Goal: Use online tool/utility: Use online tool/utility

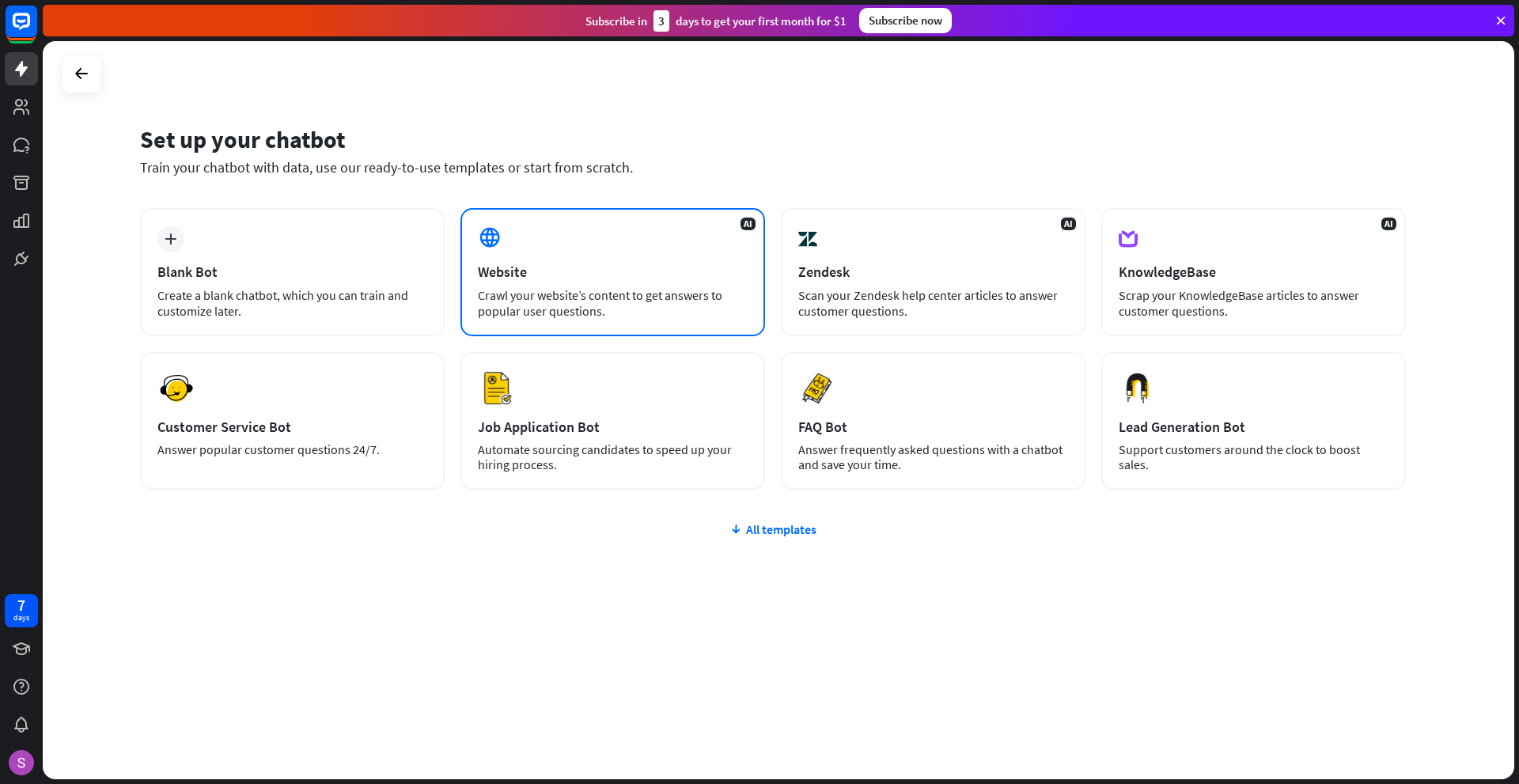
click at [532, 289] on div "Crawl your website’s content to get answers to popular user questions." at bounding box center [613, 303] width 269 height 31
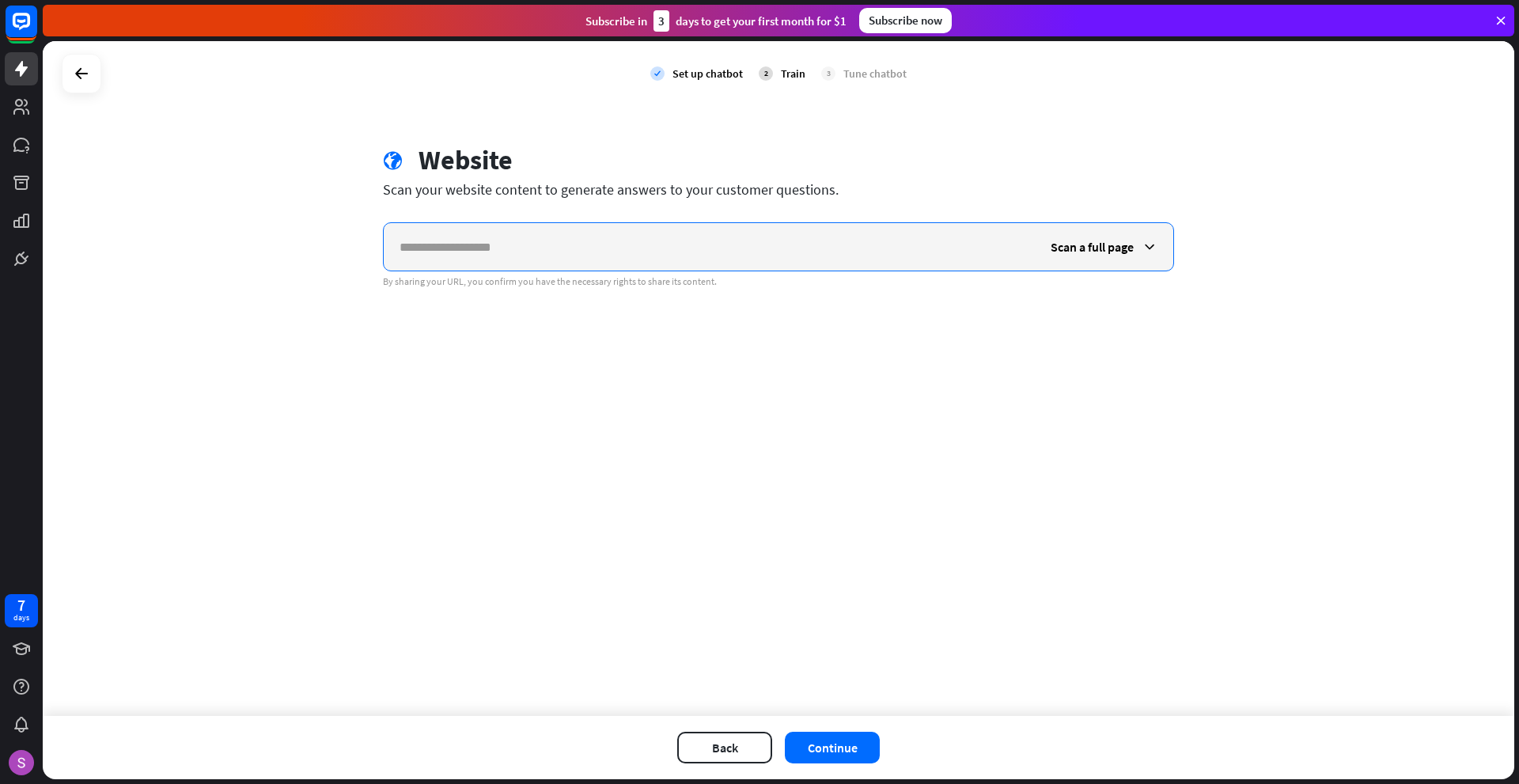
paste input "**********"
type input "**********"
click at [1145, 248] on icon at bounding box center [1149, 246] width 16 height 16
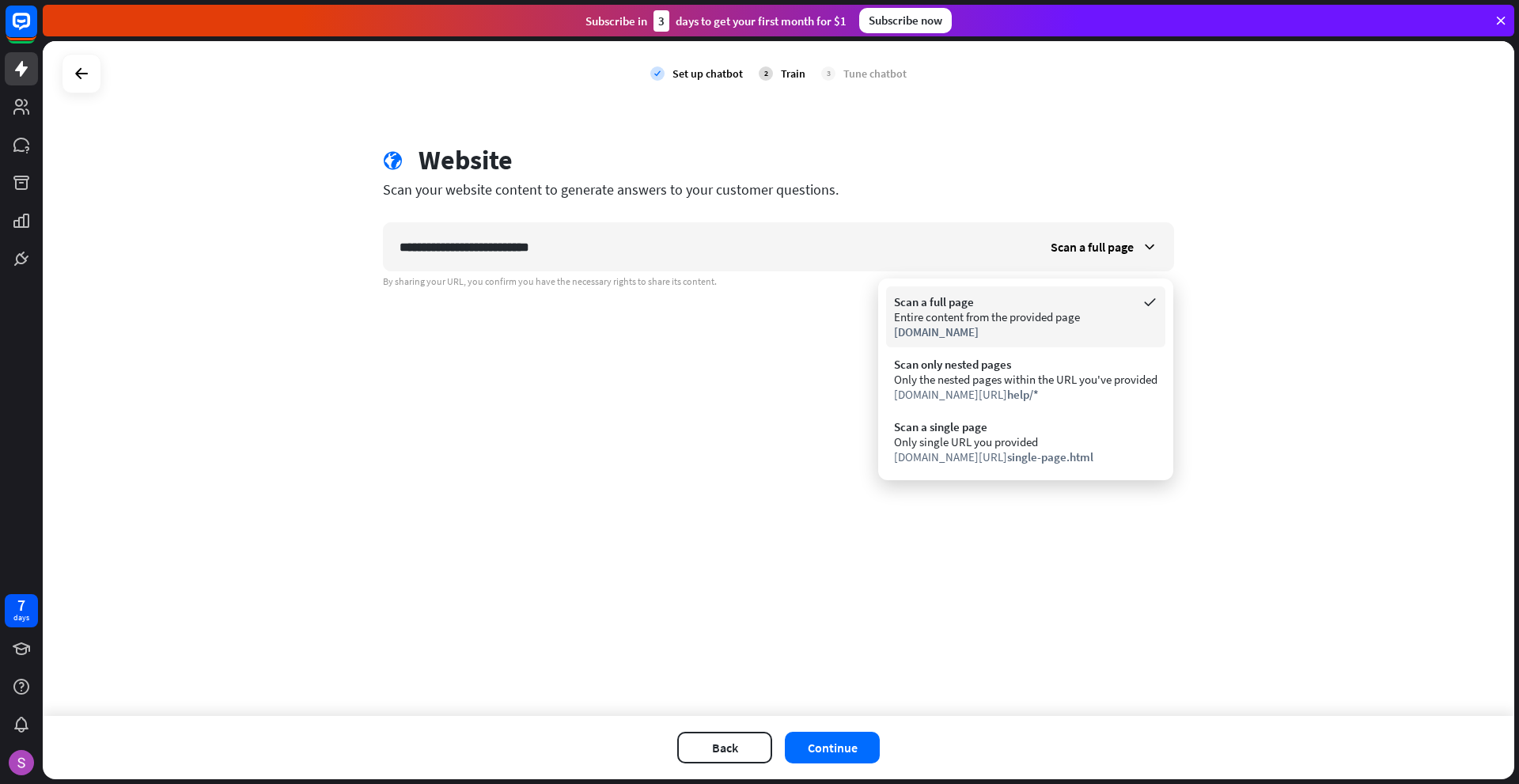
click at [1018, 332] on div "[DOMAIN_NAME]" at bounding box center [1025, 331] width 263 height 15
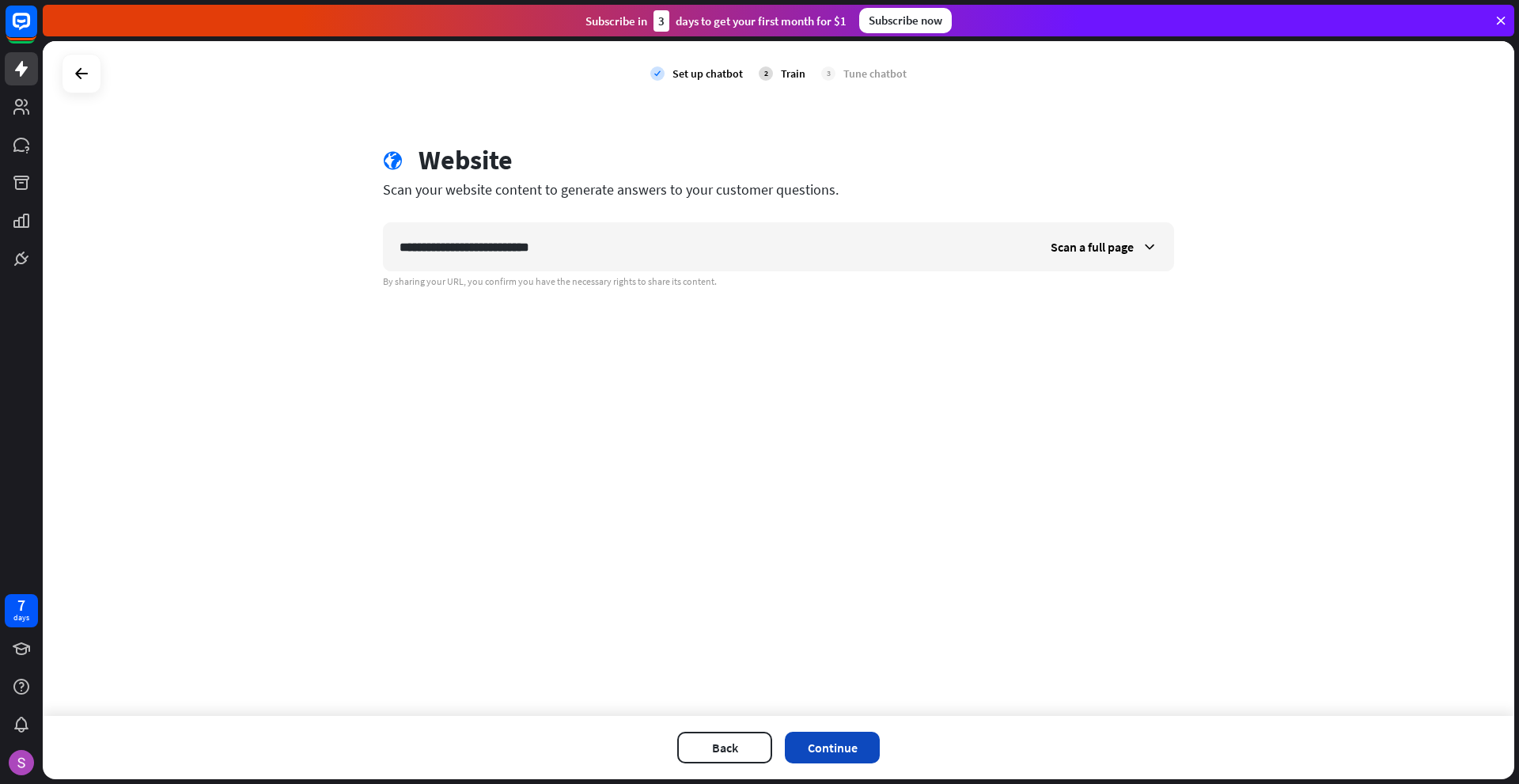
click at [826, 747] on button "Continue" at bounding box center [831, 747] width 95 height 31
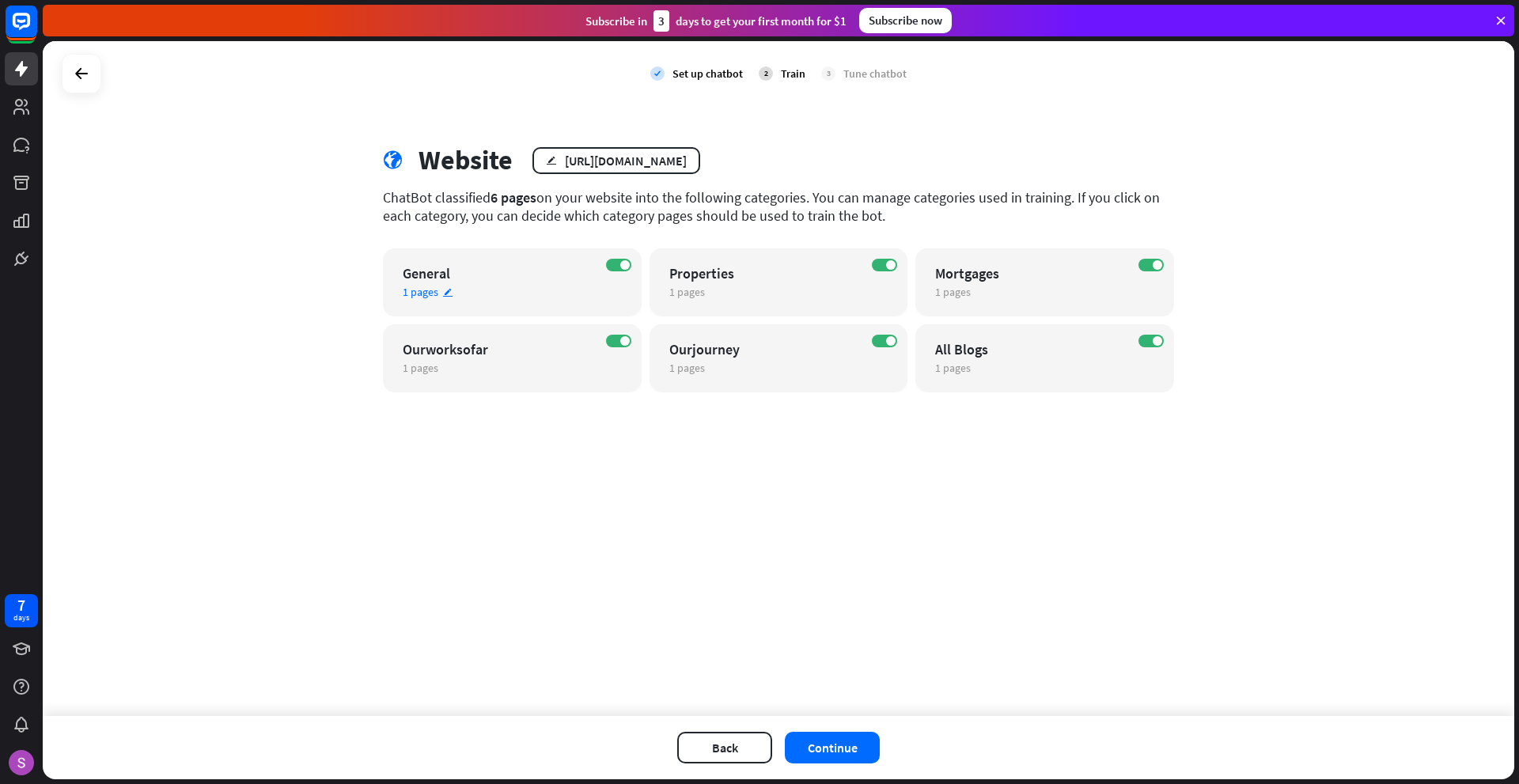
click at [414, 295] on span "1 pages" at bounding box center [420, 291] width 36 height 14
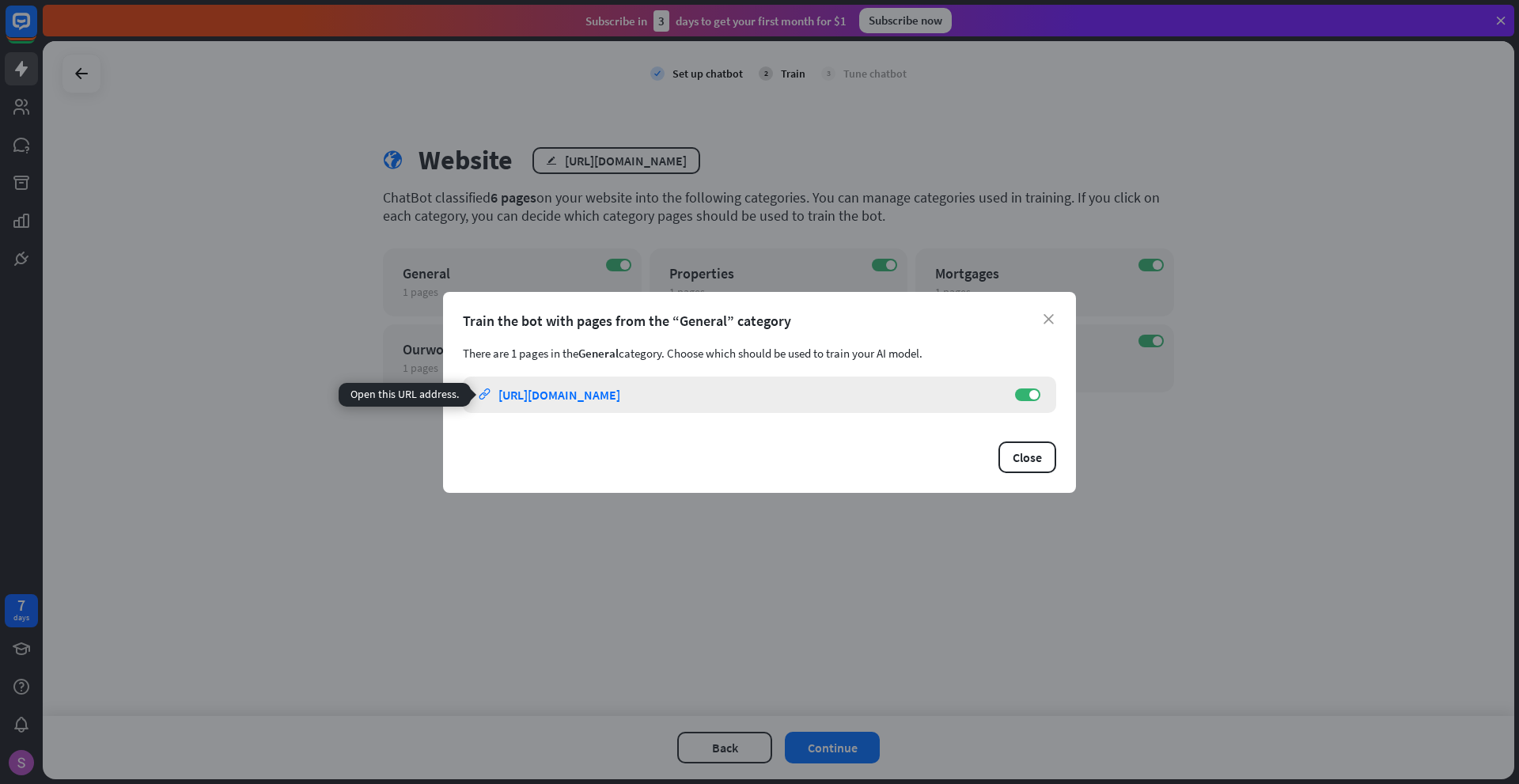
click at [553, 399] on div "[URL][DOMAIN_NAME]" at bounding box center [559, 394] width 122 height 16
click at [1051, 318] on icon "close" at bounding box center [1048, 318] width 10 height 10
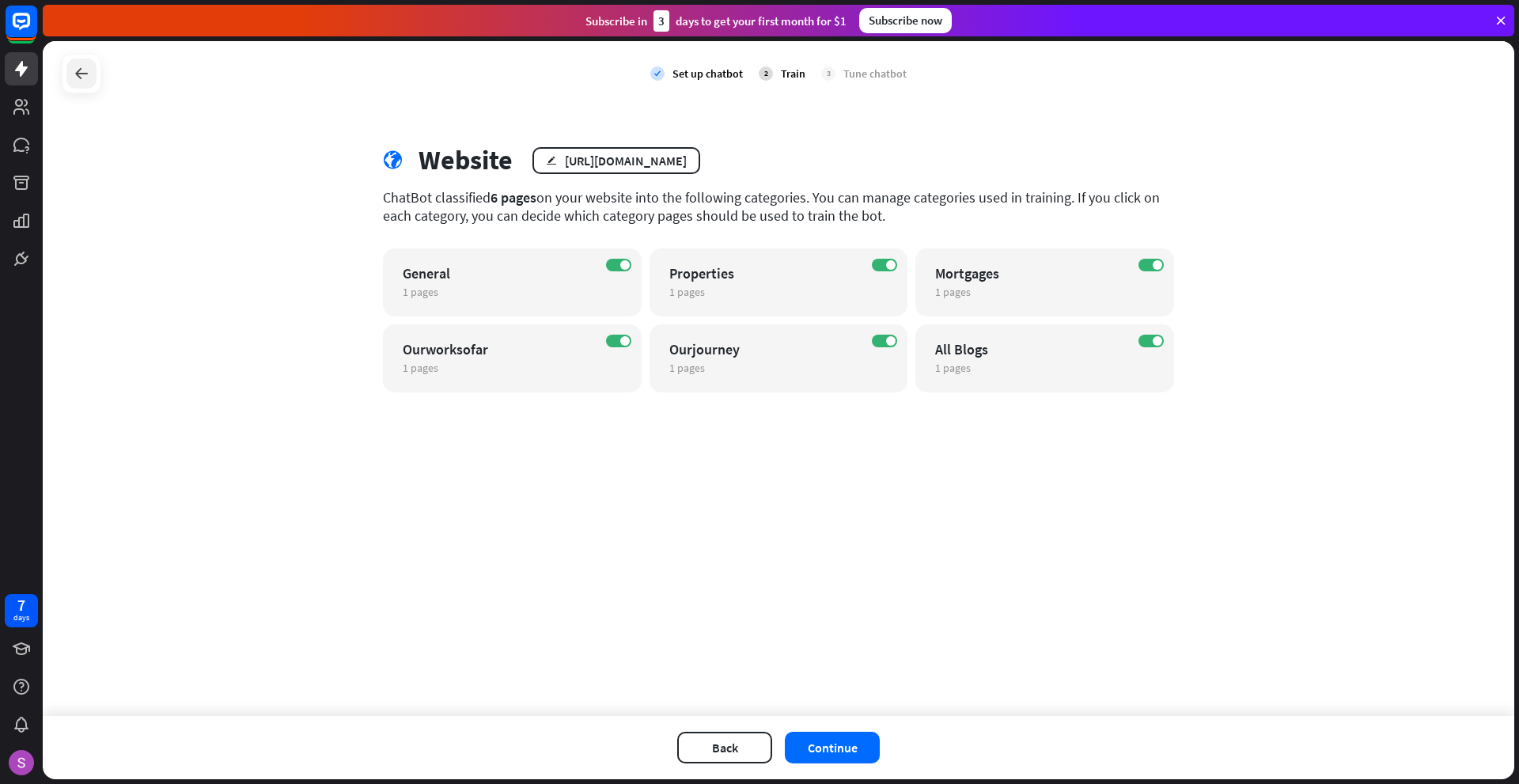
click at [80, 80] on icon at bounding box center [81, 73] width 19 height 19
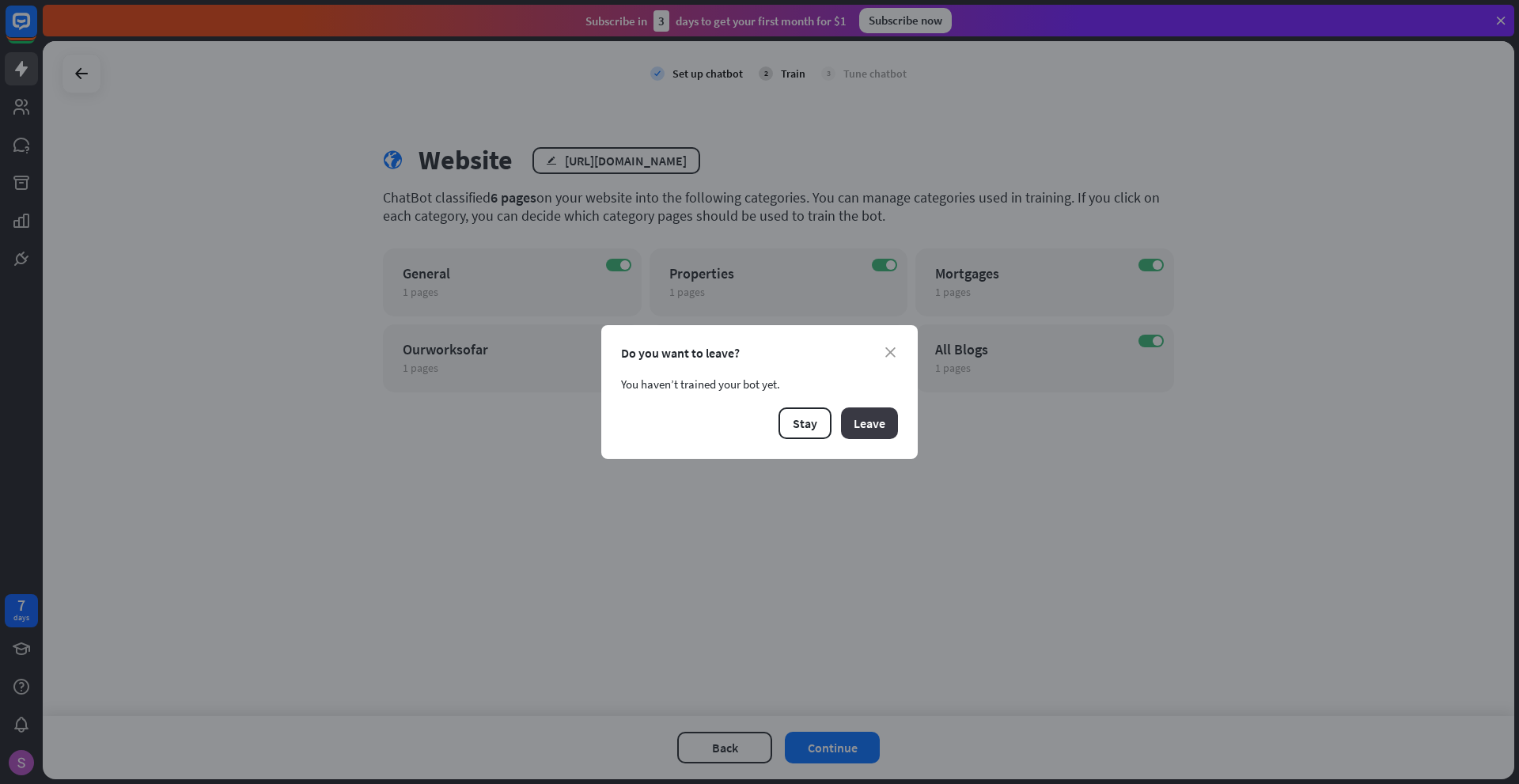
click at [882, 426] on button "Leave" at bounding box center [869, 423] width 57 height 31
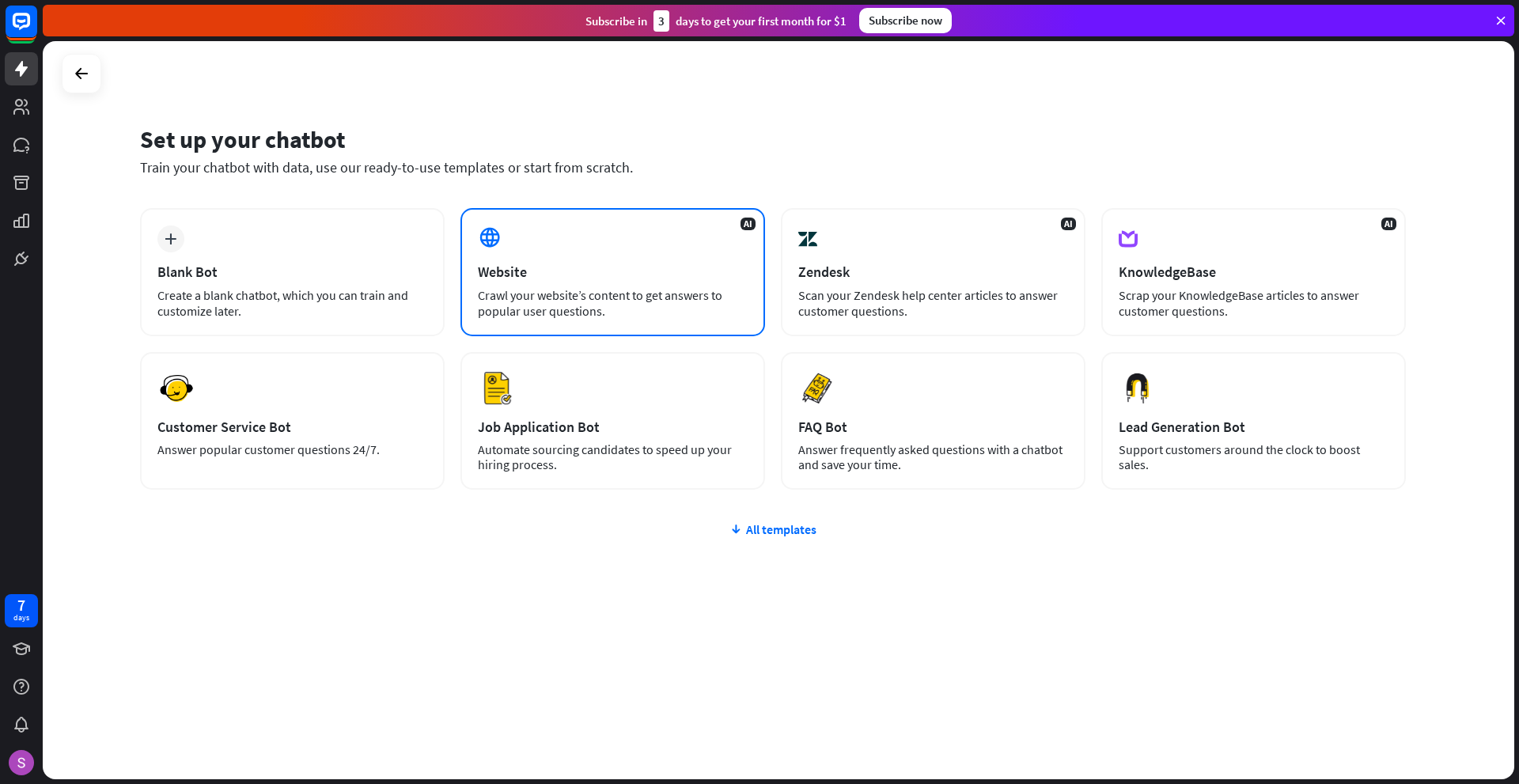
click at [555, 290] on div "Crawl your website’s content to get answers to popular user questions." at bounding box center [613, 303] width 269 height 31
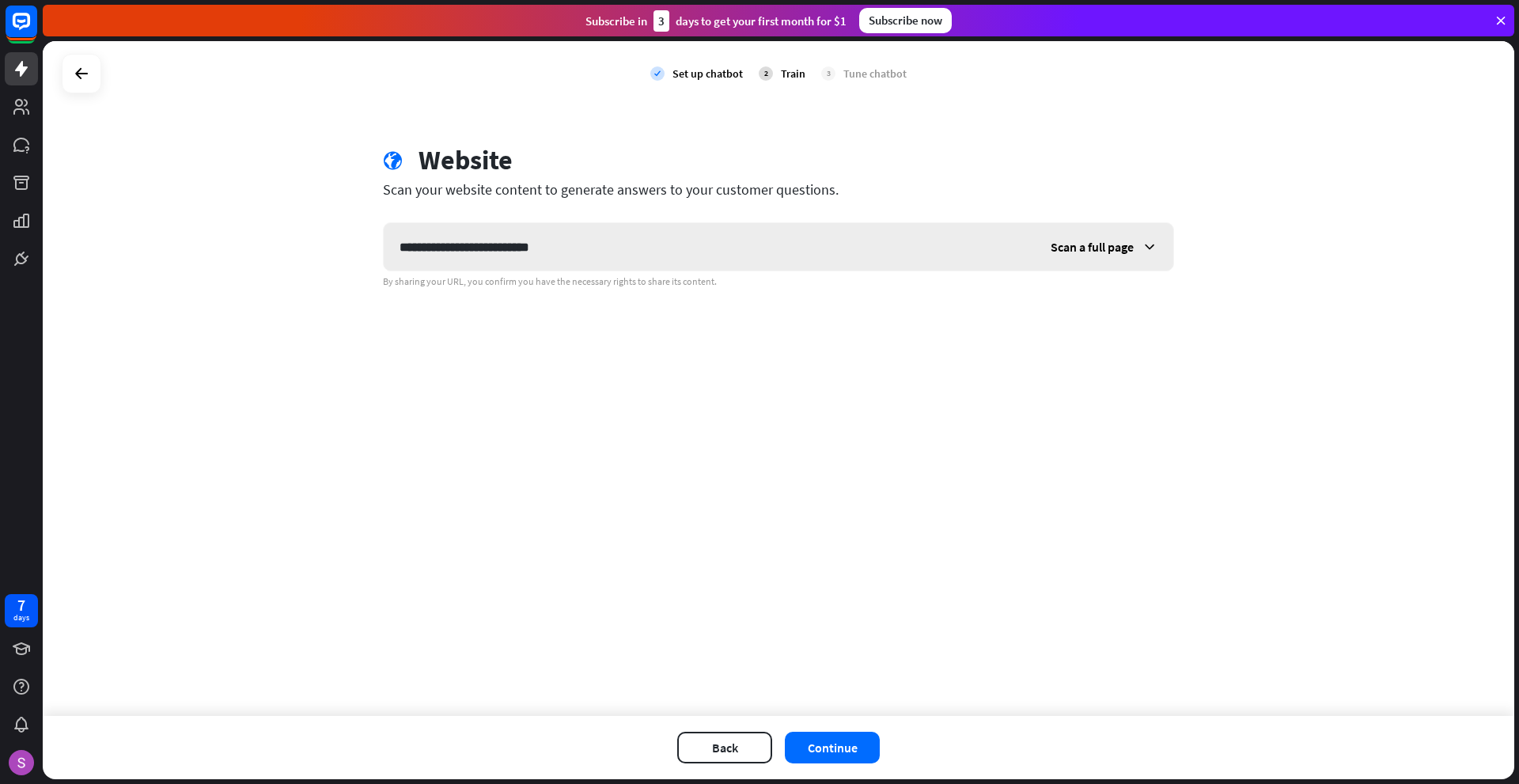
type input "**********"
click at [1094, 253] on span "Scan a full page" at bounding box center [1093, 246] width 83 height 16
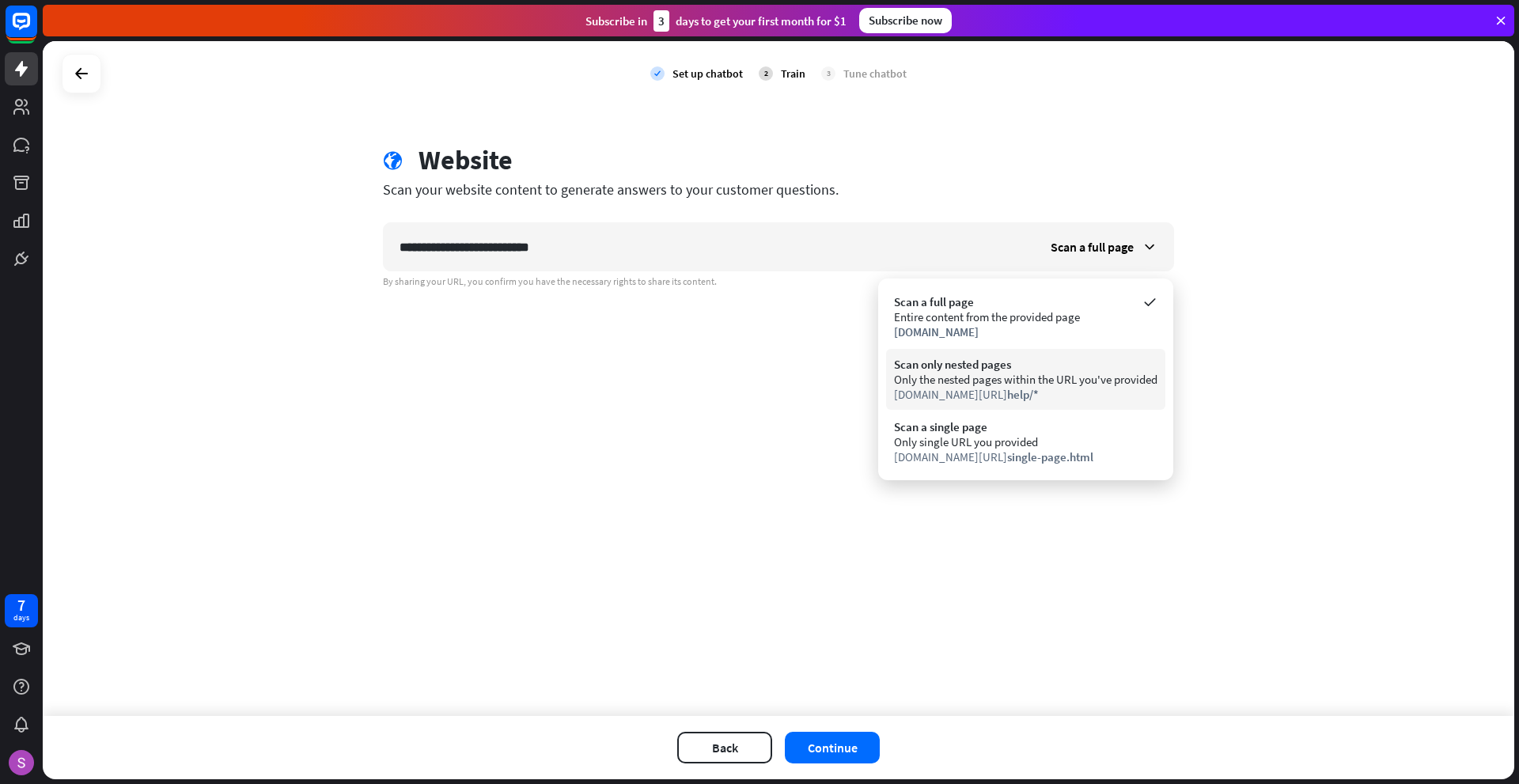
click at [1007, 391] on span "help/*" at bounding box center [1023, 394] width 31 height 15
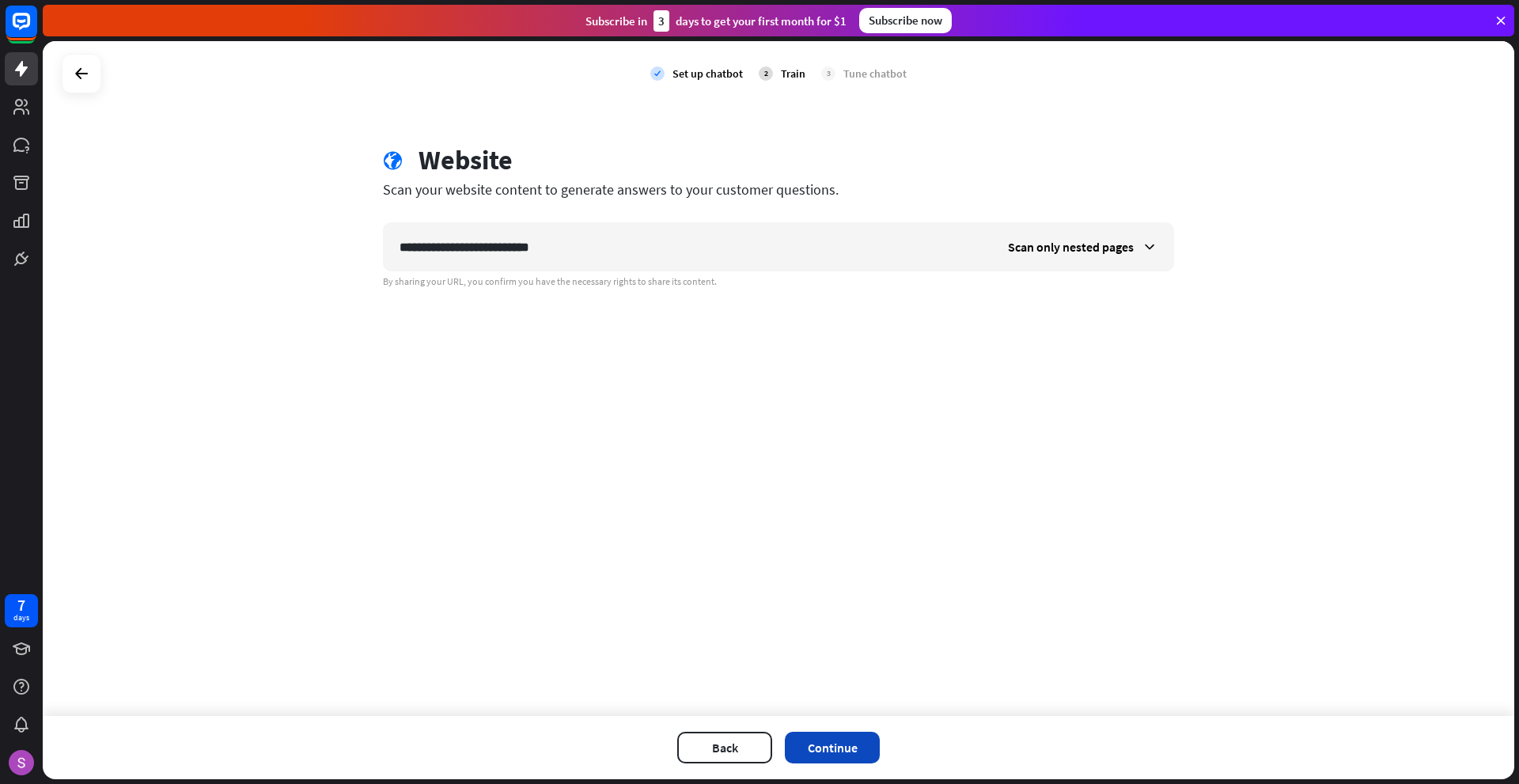
click at [840, 740] on button "Continue" at bounding box center [831, 747] width 95 height 31
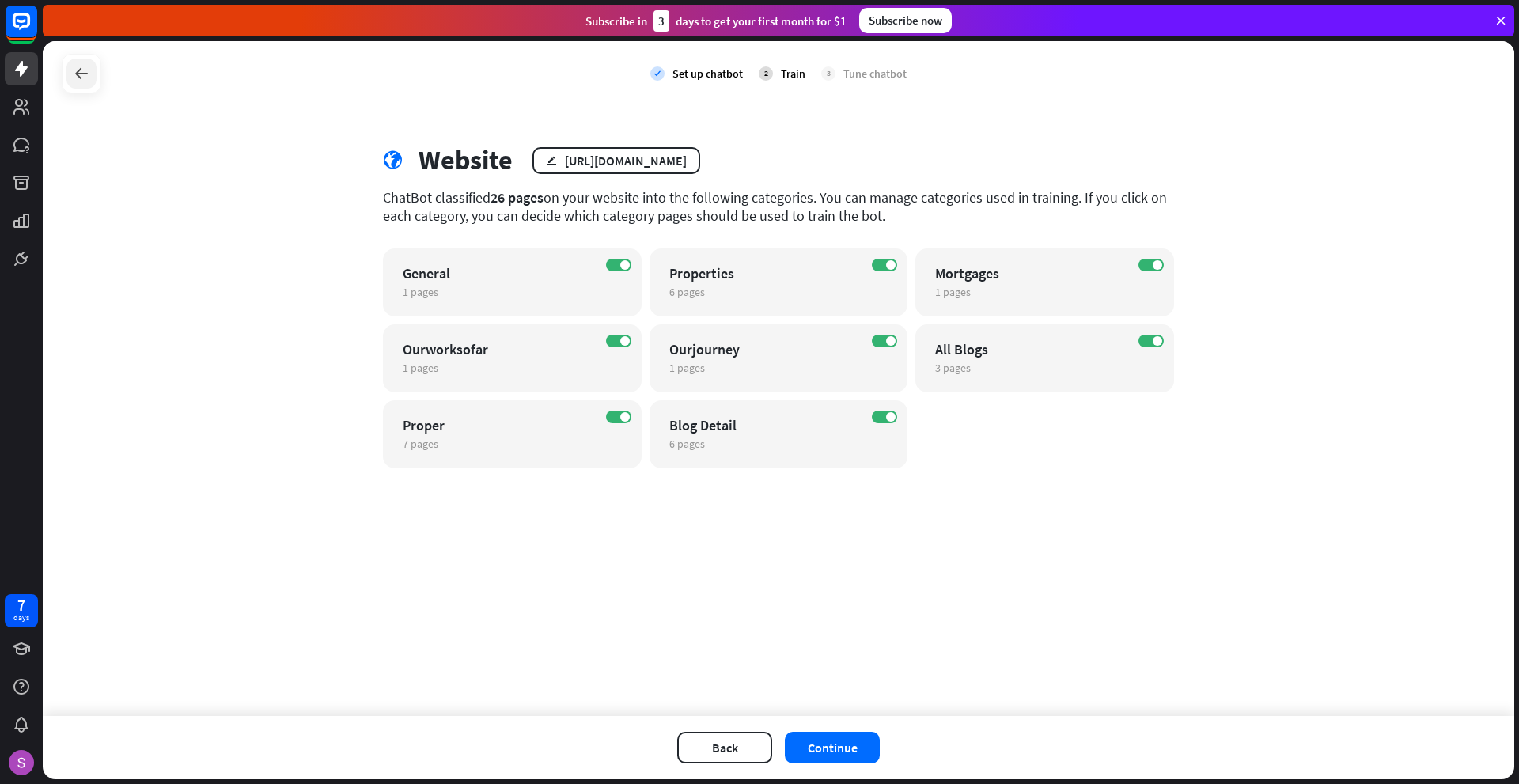
click at [90, 77] on icon at bounding box center [81, 73] width 19 height 19
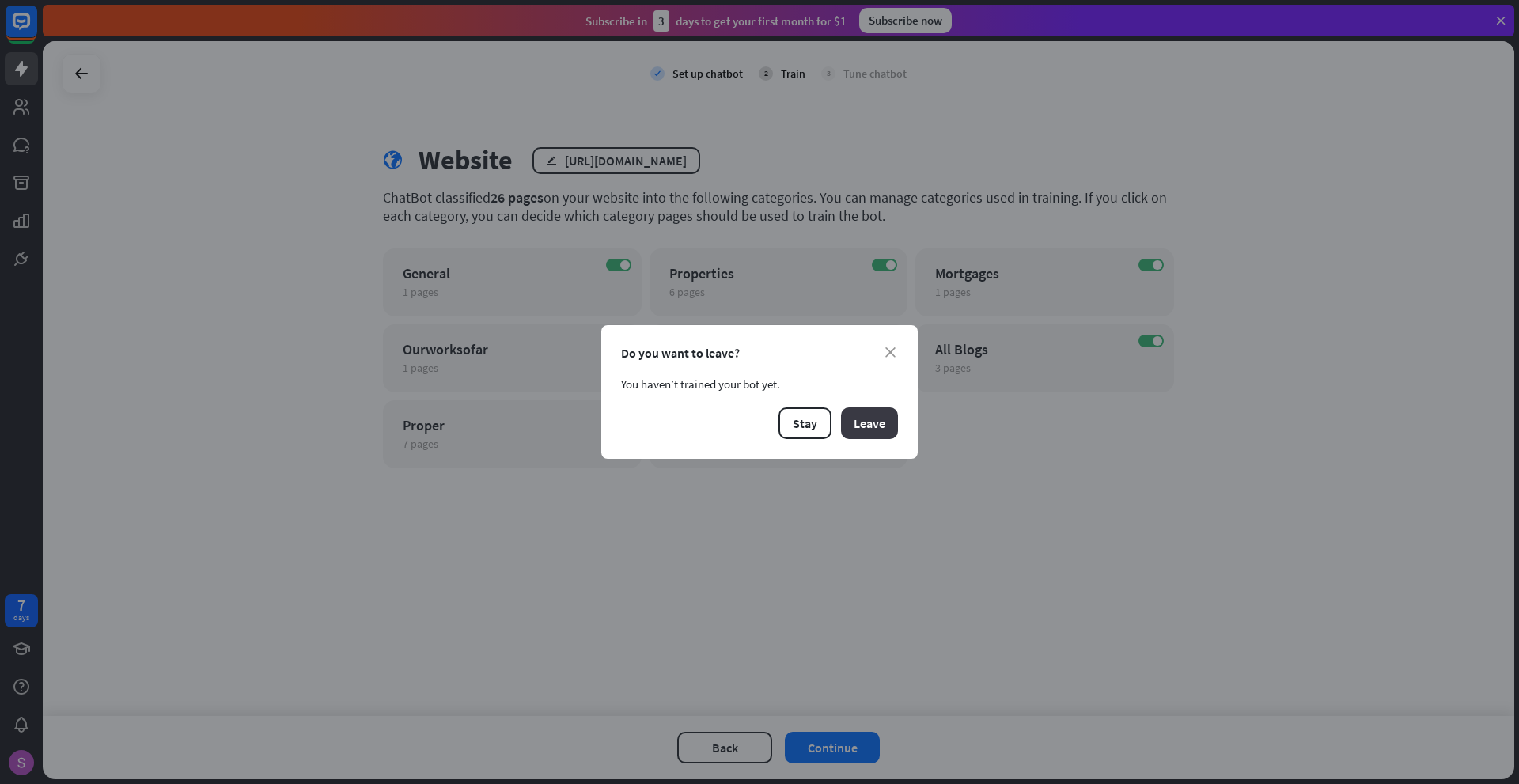
click at [873, 424] on button "Leave" at bounding box center [869, 423] width 57 height 31
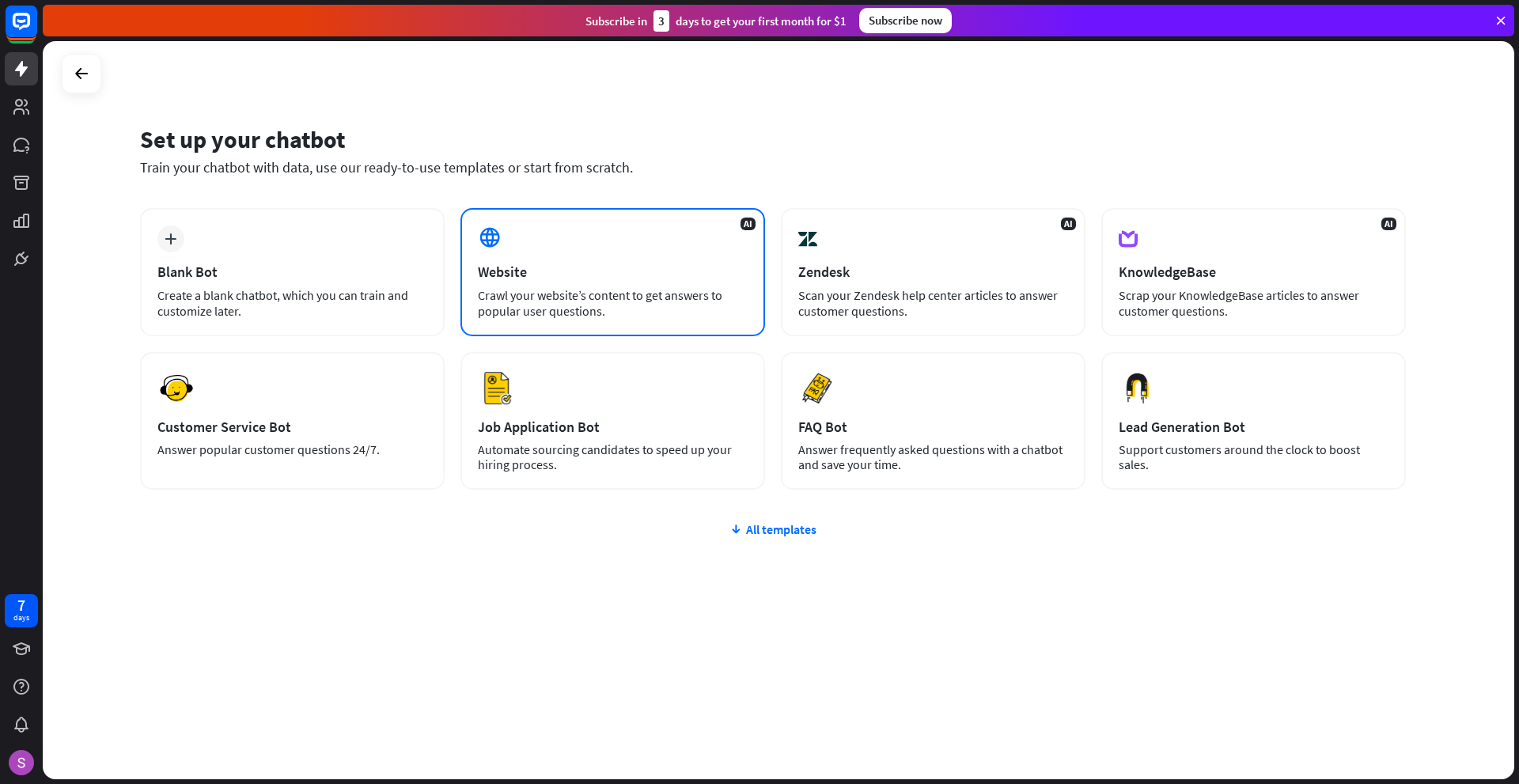
click at [734, 274] on div "Website" at bounding box center [613, 272] width 269 height 18
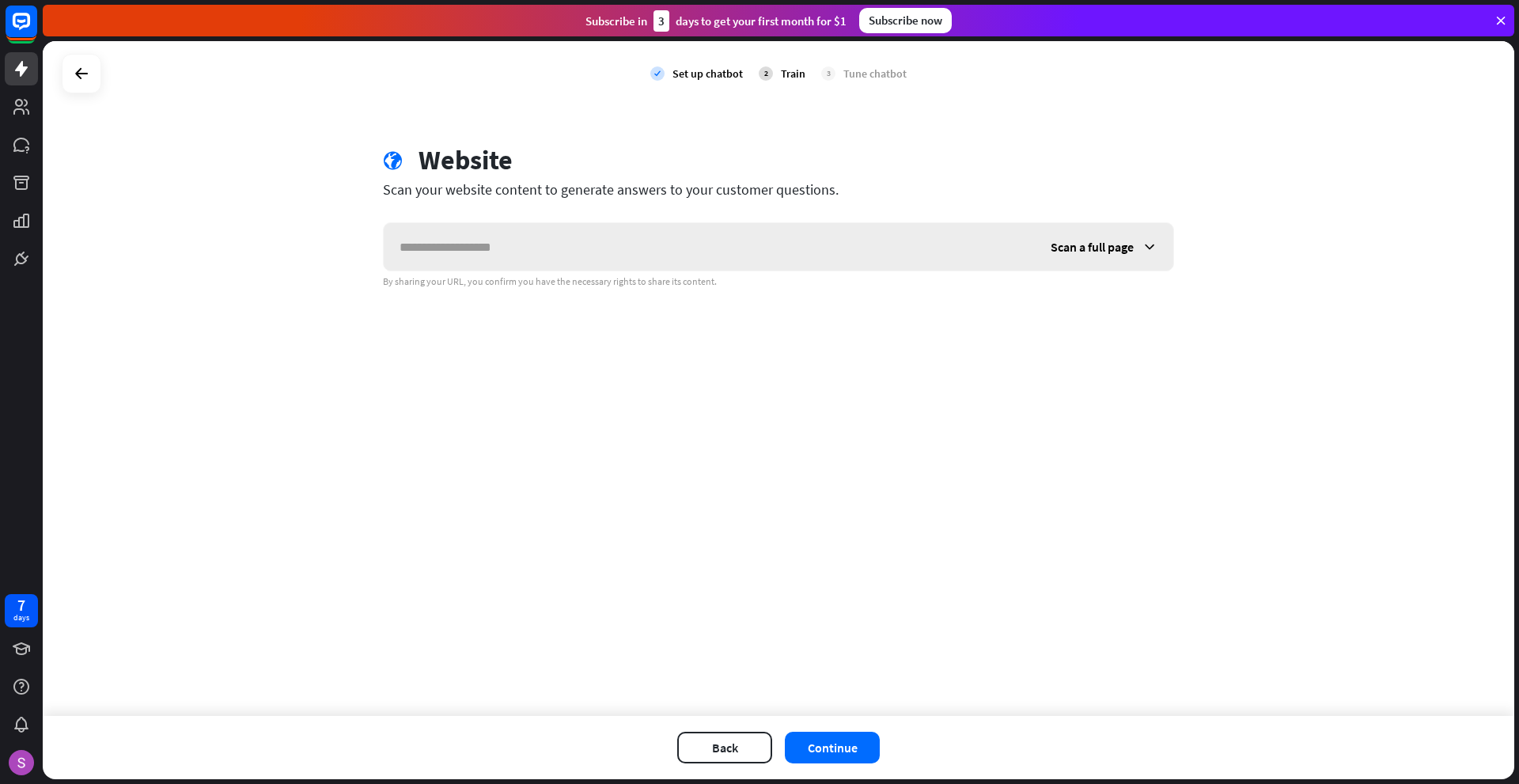
click at [556, 250] on input "text" at bounding box center [710, 246] width 652 height 47
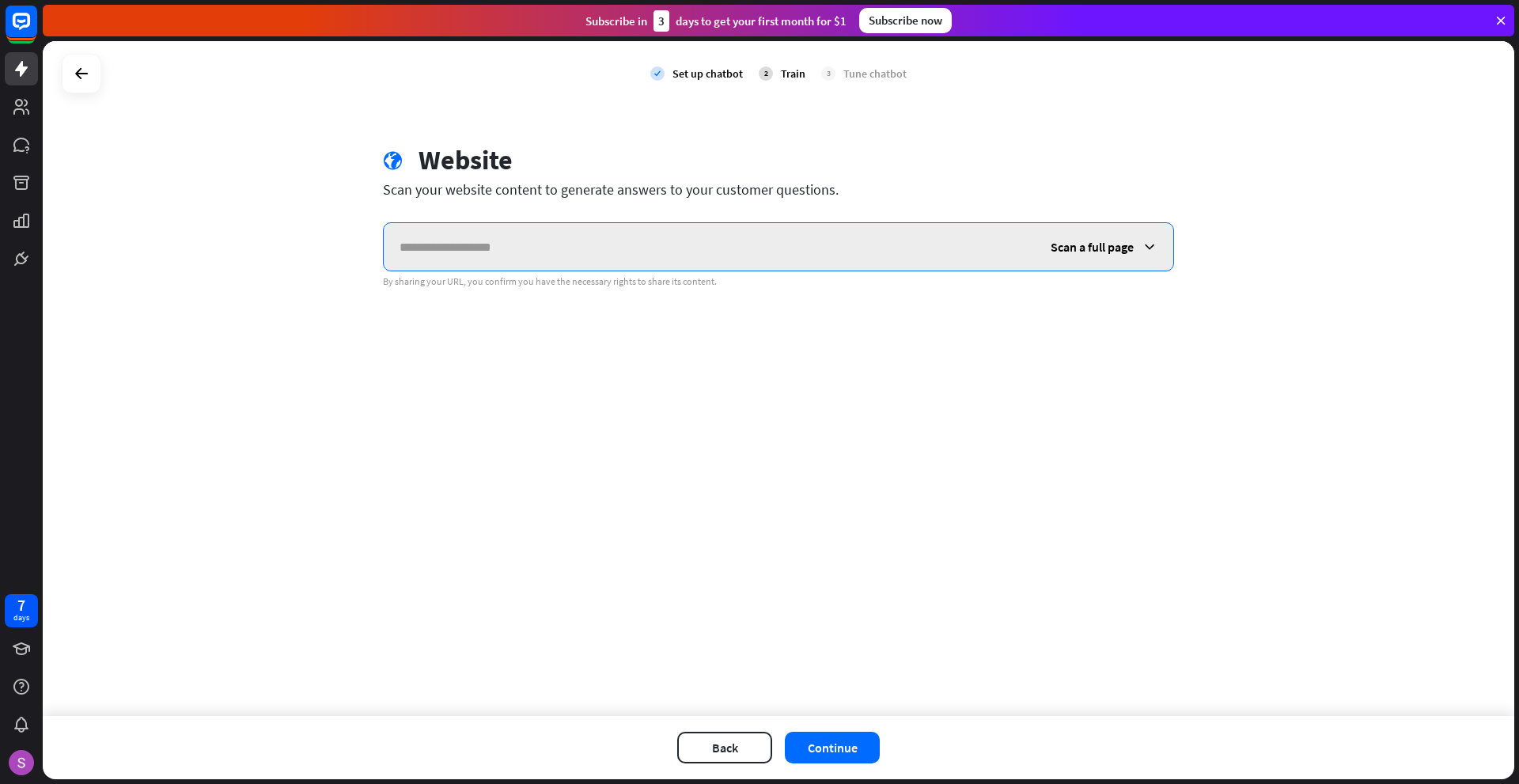
paste input "**********"
type input "**********"
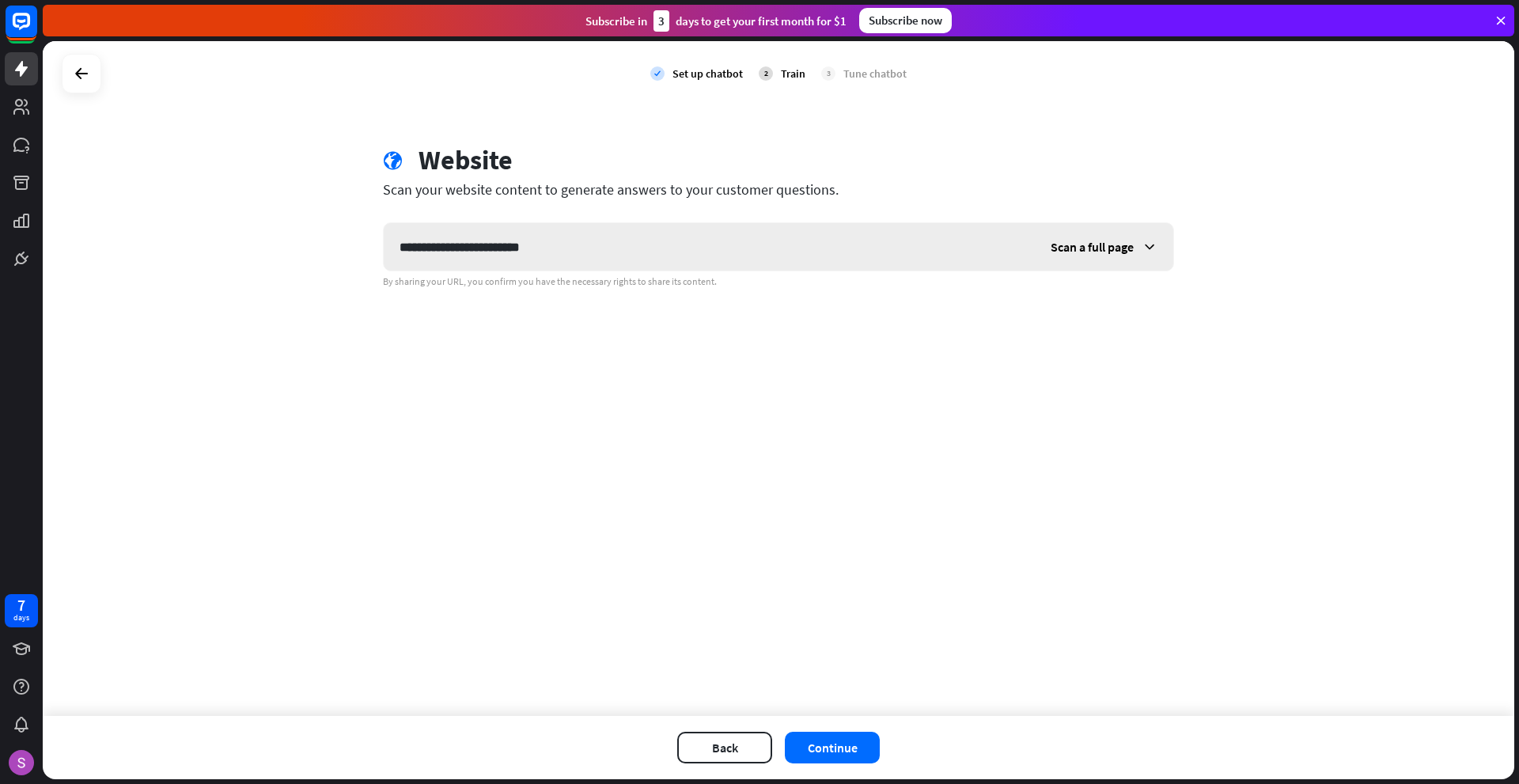
click at [1122, 254] on span "Scan a full page" at bounding box center [1093, 246] width 83 height 16
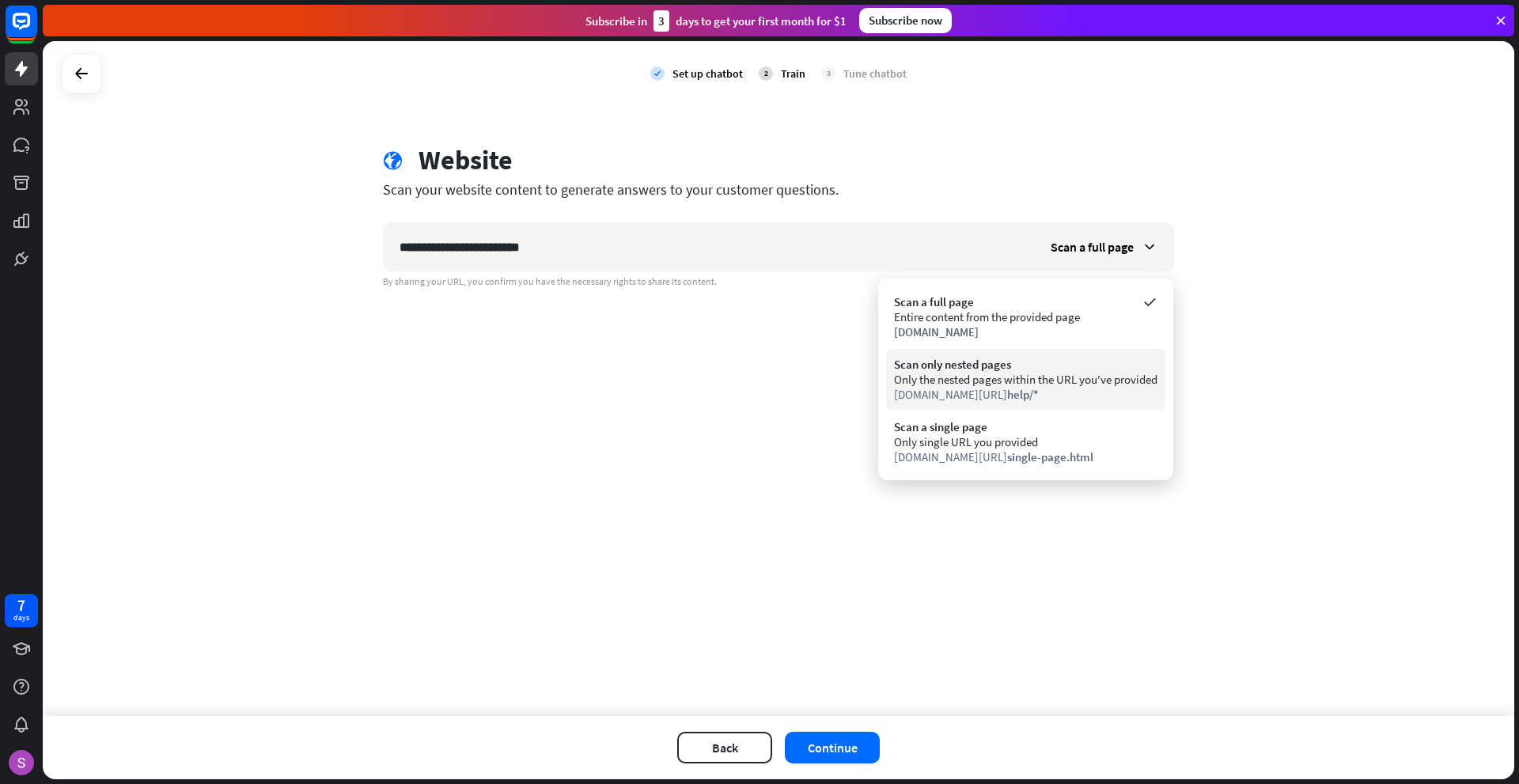
click at [999, 379] on div "Only the nested pages within the URL you've provided" at bounding box center [1025, 379] width 263 height 15
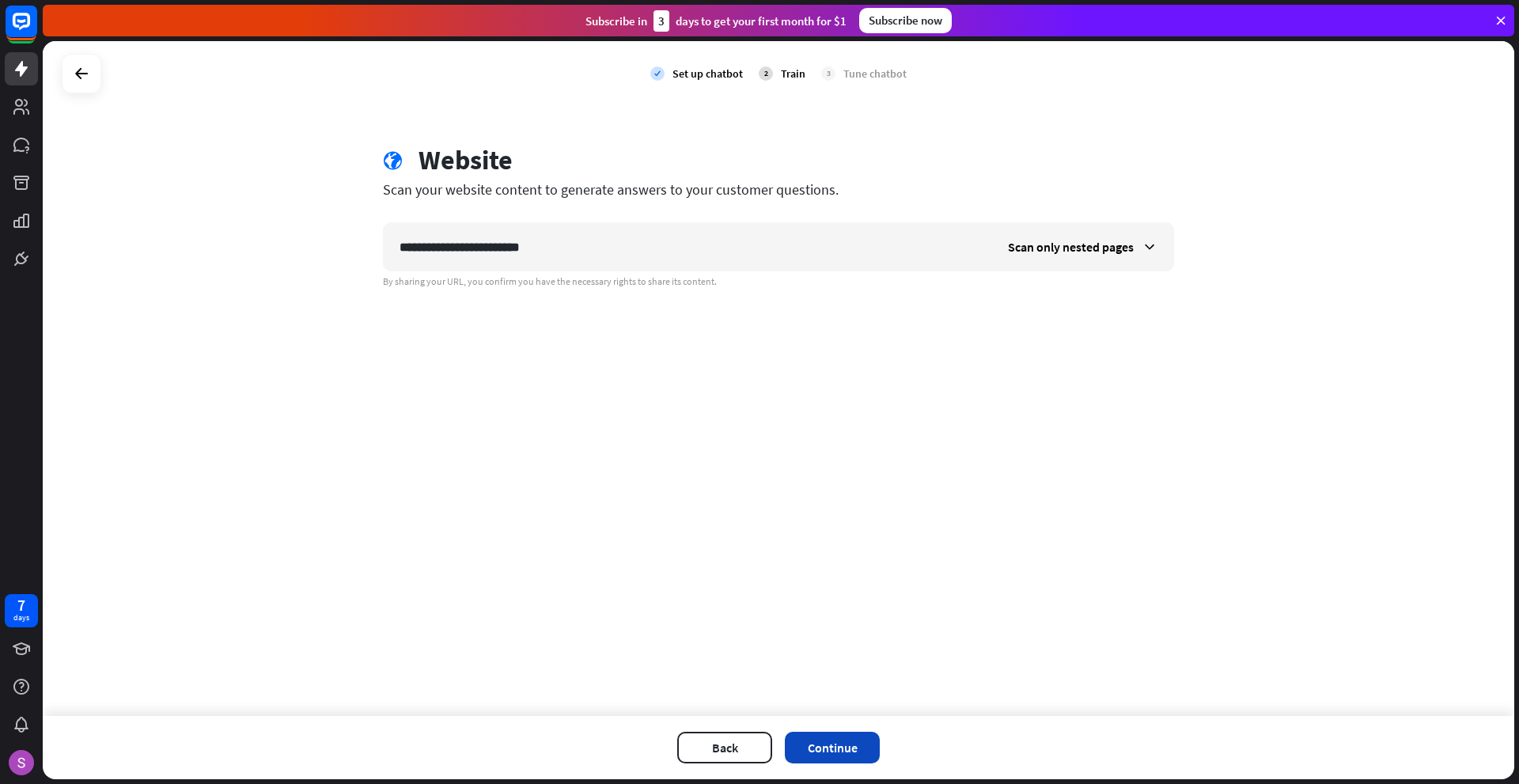
click at [815, 744] on button "Continue" at bounding box center [831, 747] width 95 height 31
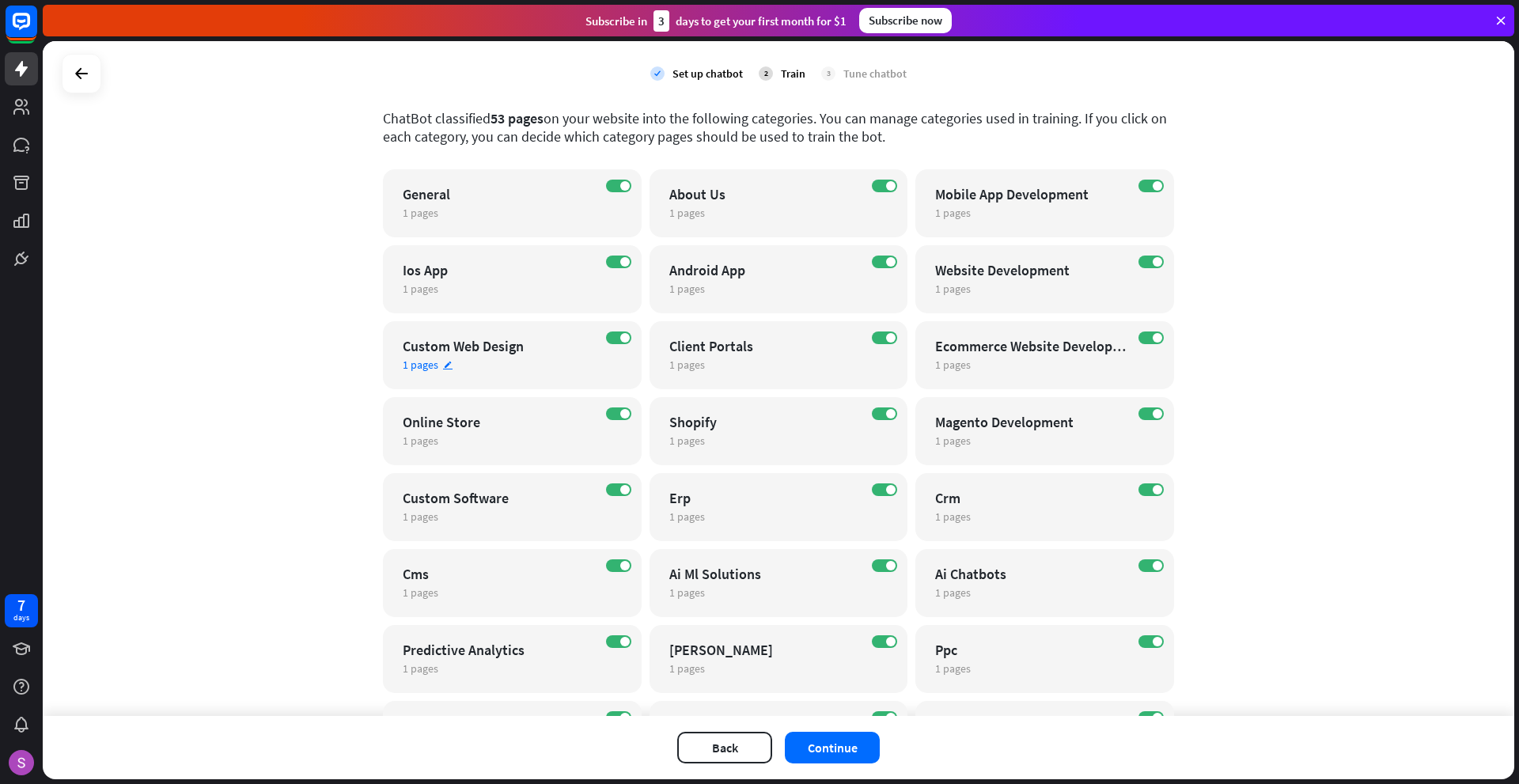
scroll to position [316, 0]
